Goal: Find contact information: Obtain details needed to contact an individual or organization

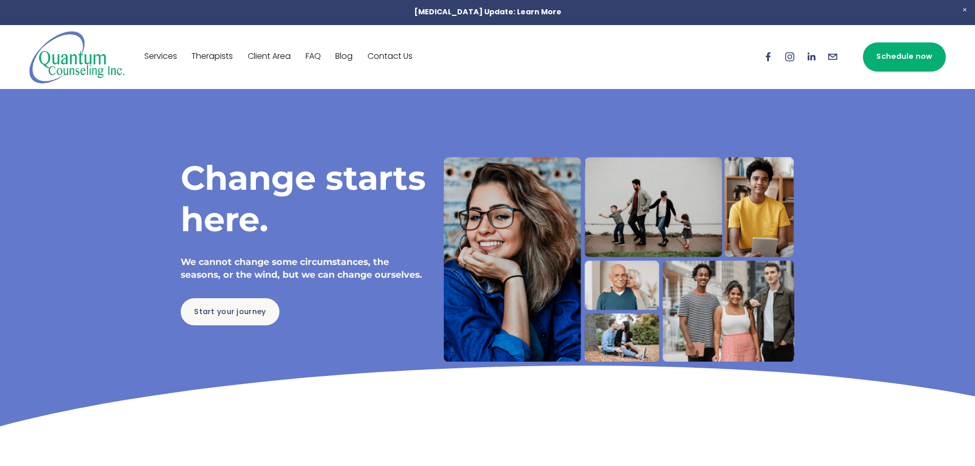
click at [397, 57] on link "Contact Us" at bounding box center [390, 57] width 45 height 16
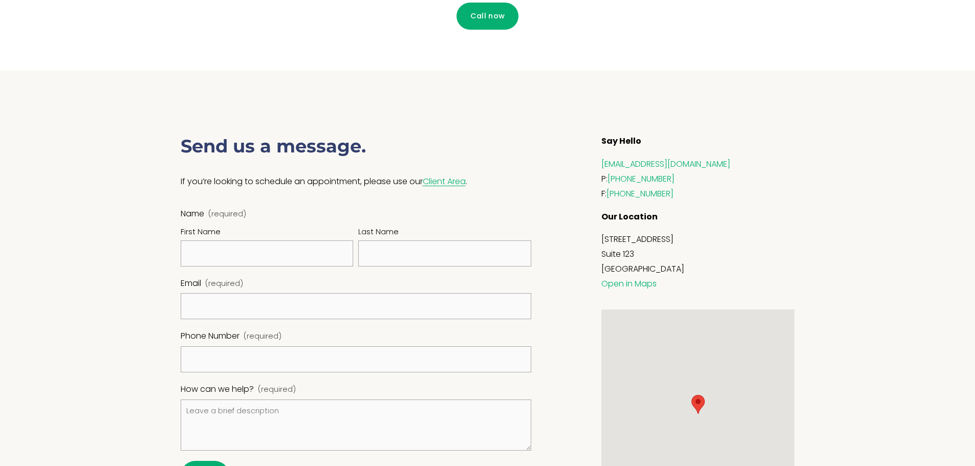
scroll to position [336, 0]
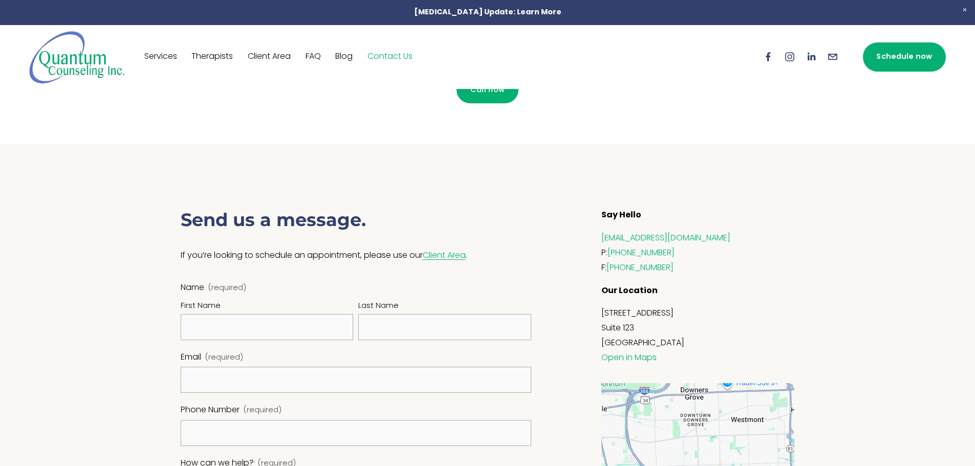
click at [55, 75] on img at bounding box center [77, 57] width 96 height 54
